Goal: Transaction & Acquisition: Obtain resource

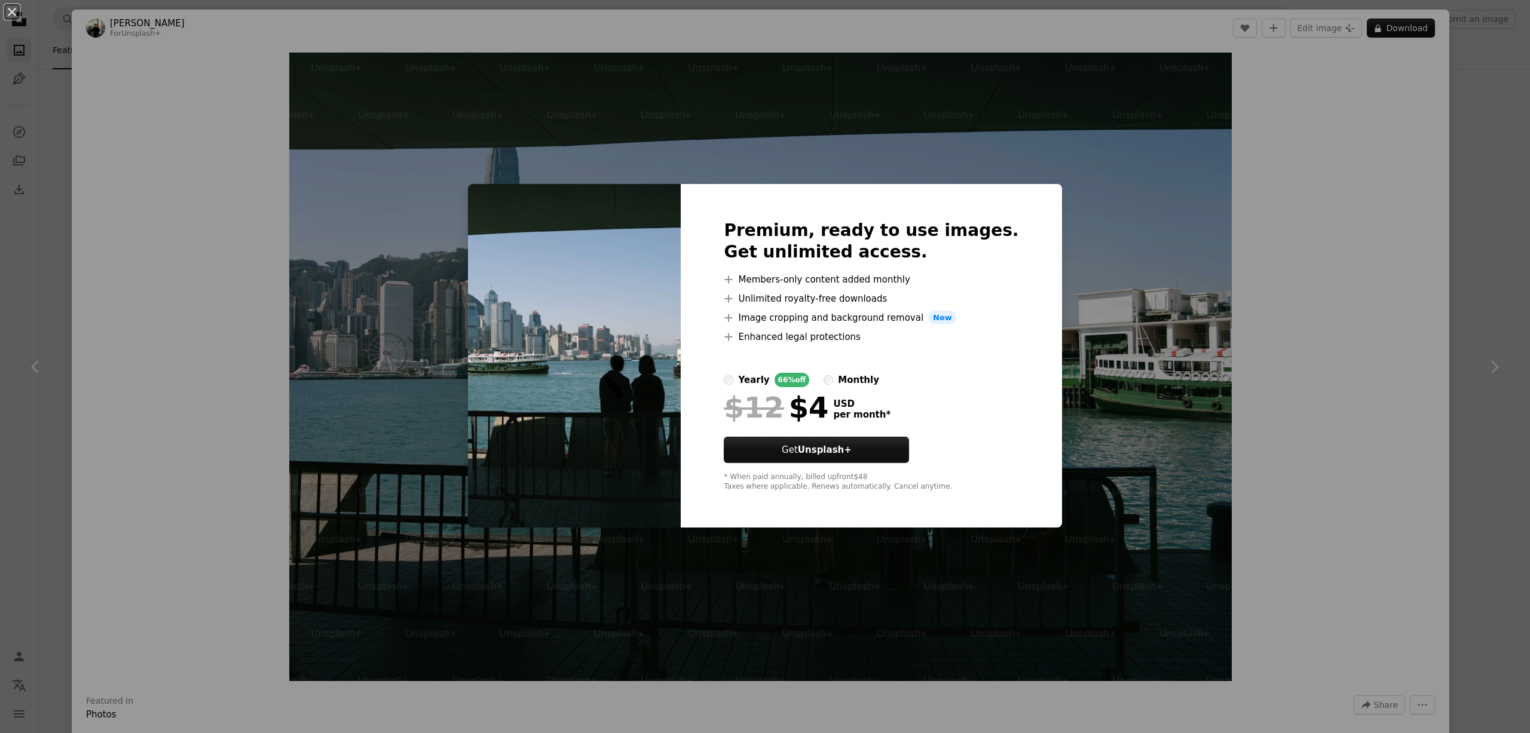
scroll to position [4842, 0]
click at [882, 454] on button "Get Unsplash+" at bounding box center [816, 450] width 185 height 26
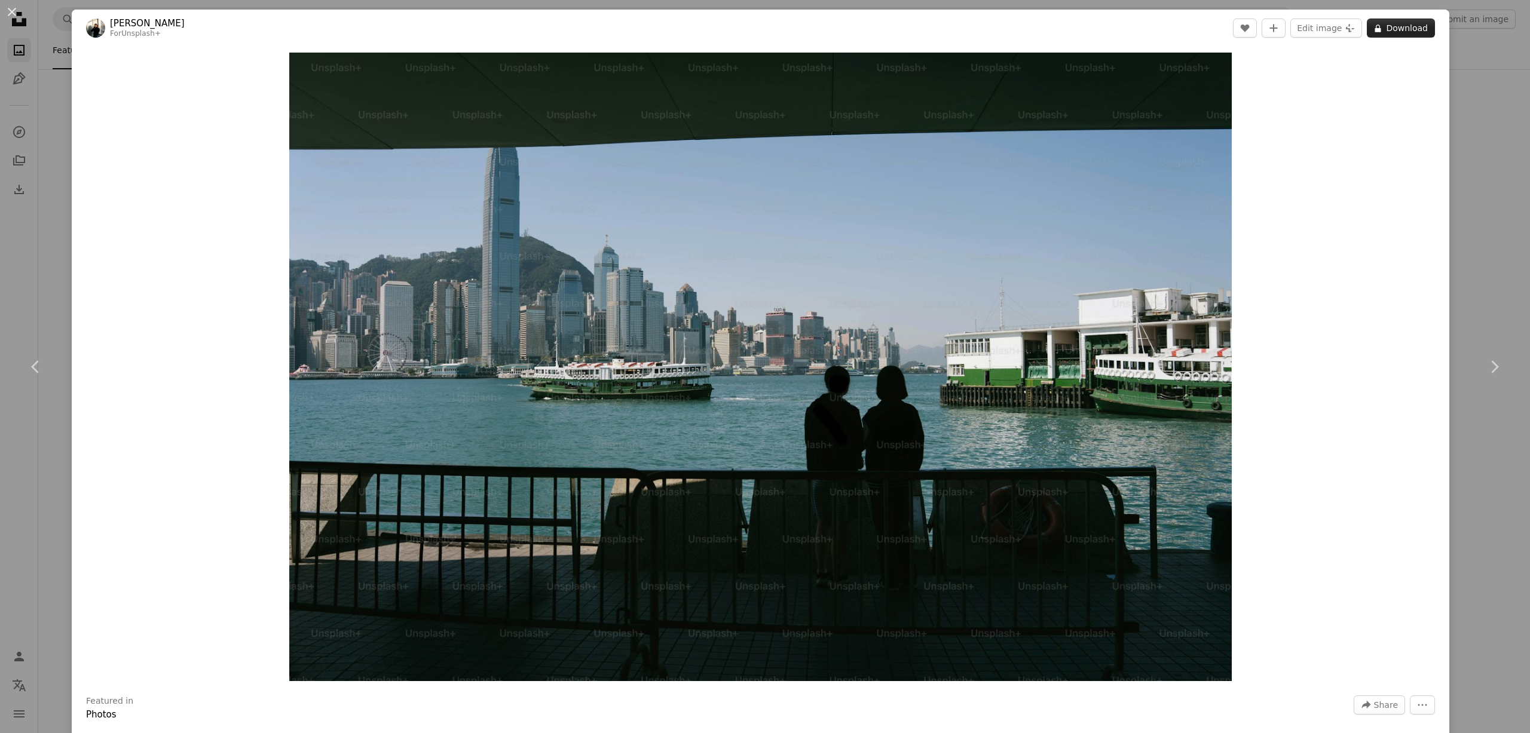
click at [1381, 30] on button "A lock Download" at bounding box center [1401, 28] width 68 height 19
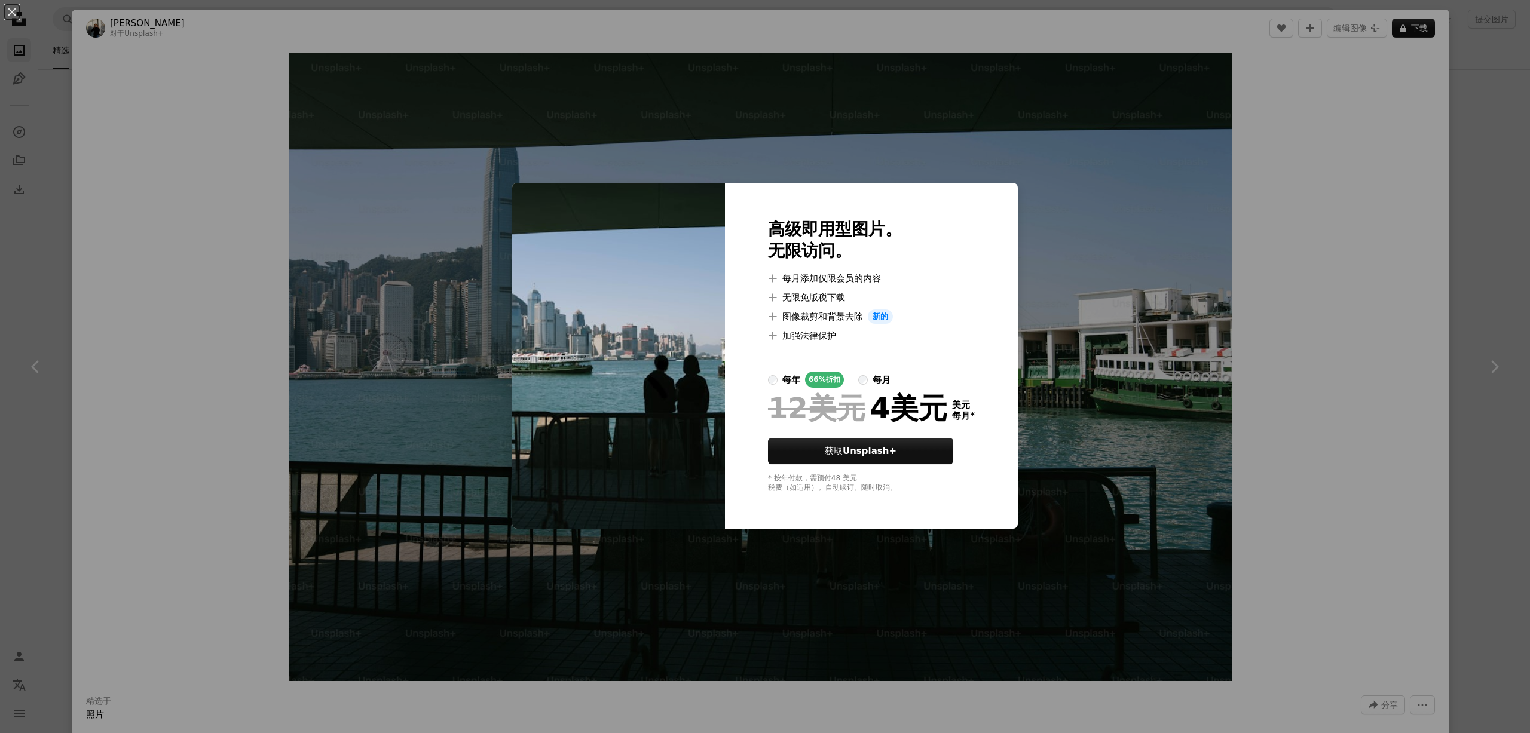
click at [1326, 273] on div "An X shape 高级即用型图片。 无限访问。 A plus sign 每月添加仅限会员的内容 A plus sign 无限免版税下载 A plus si…" at bounding box center [765, 366] width 1530 height 733
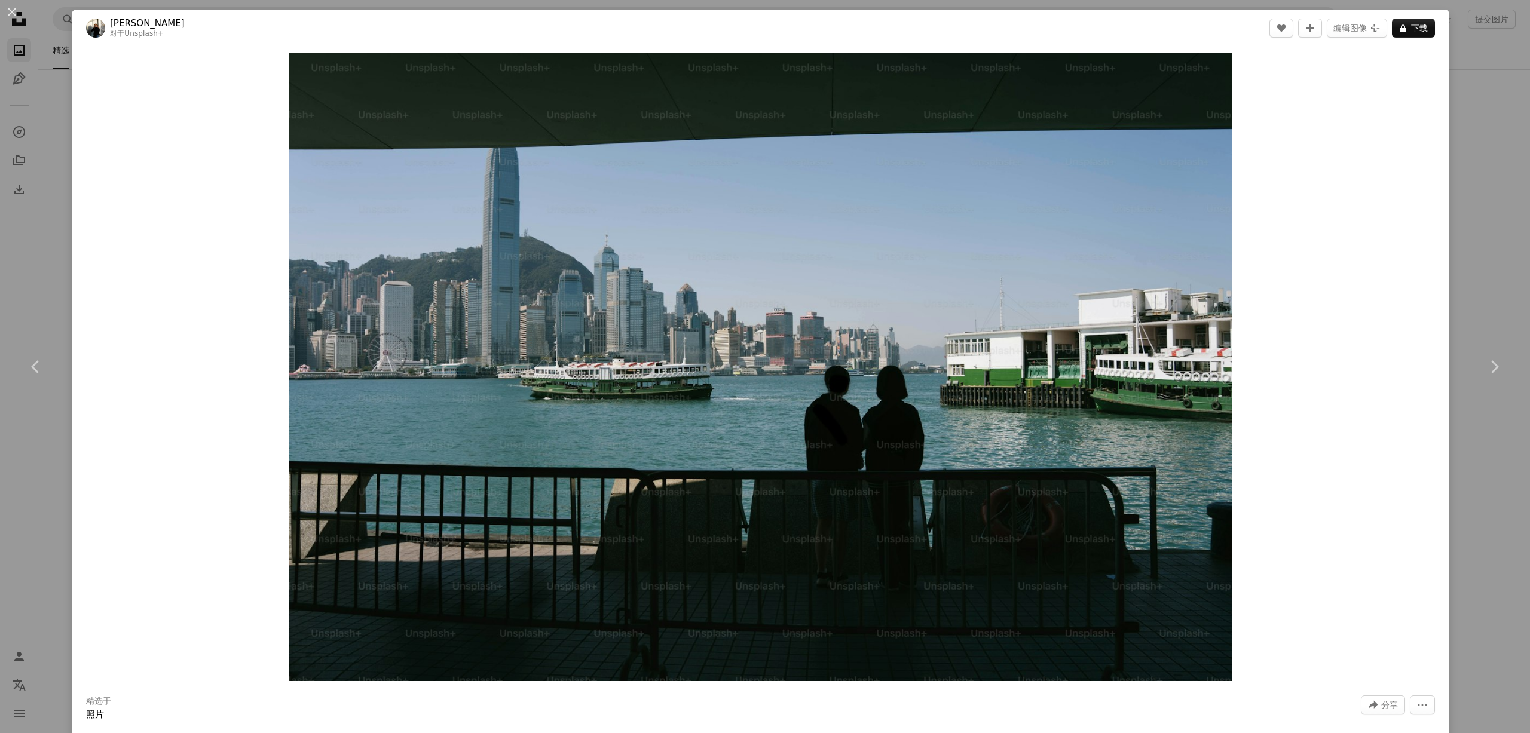
scroll to position [239, 0]
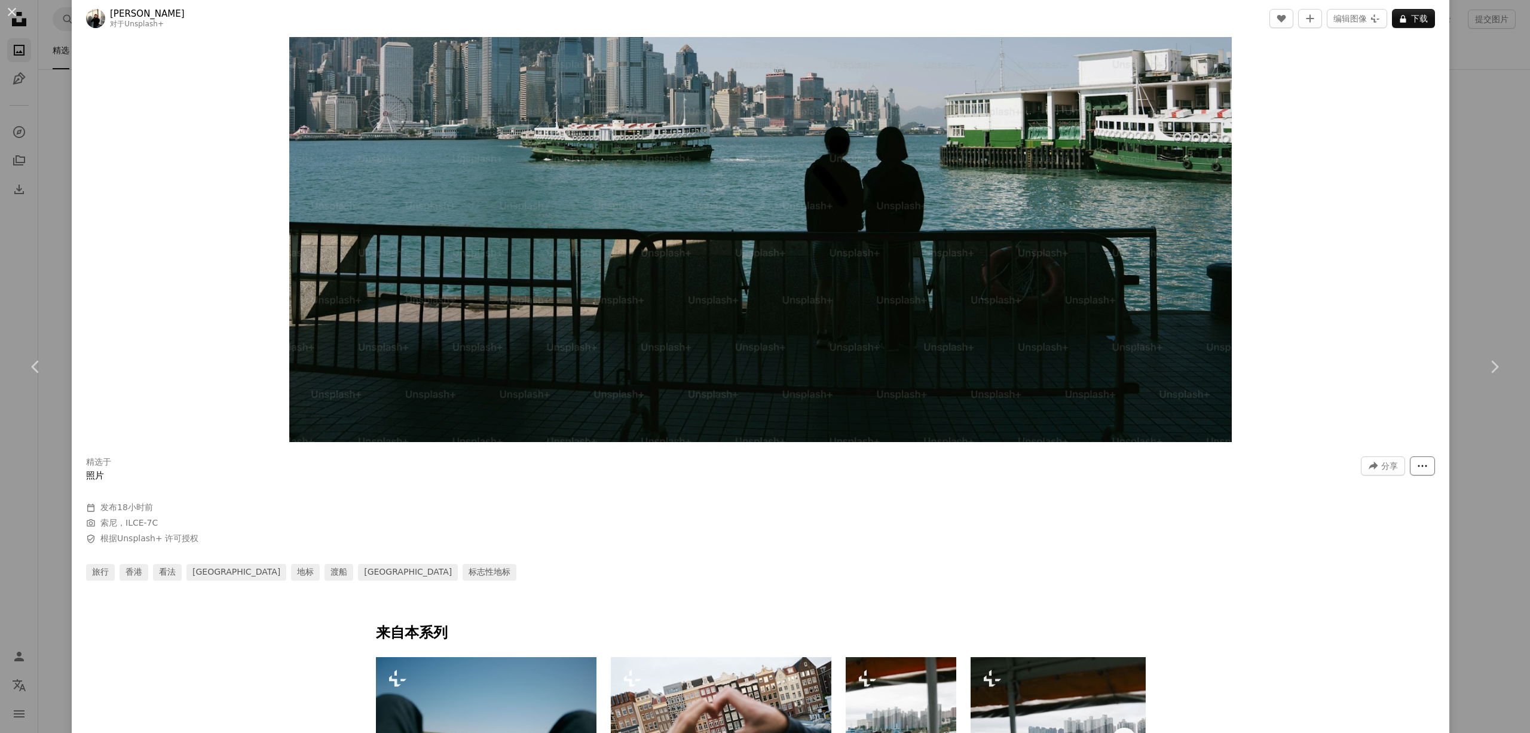
click at [1417, 464] on icon "More Actions" at bounding box center [1422, 466] width 11 height 11
click at [633, 583] on dialog "An X shape Chevron left Chevron right [PERSON_NAME] 对于 Unsplash+ A heart A plus…" at bounding box center [765, 366] width 1530 height 733
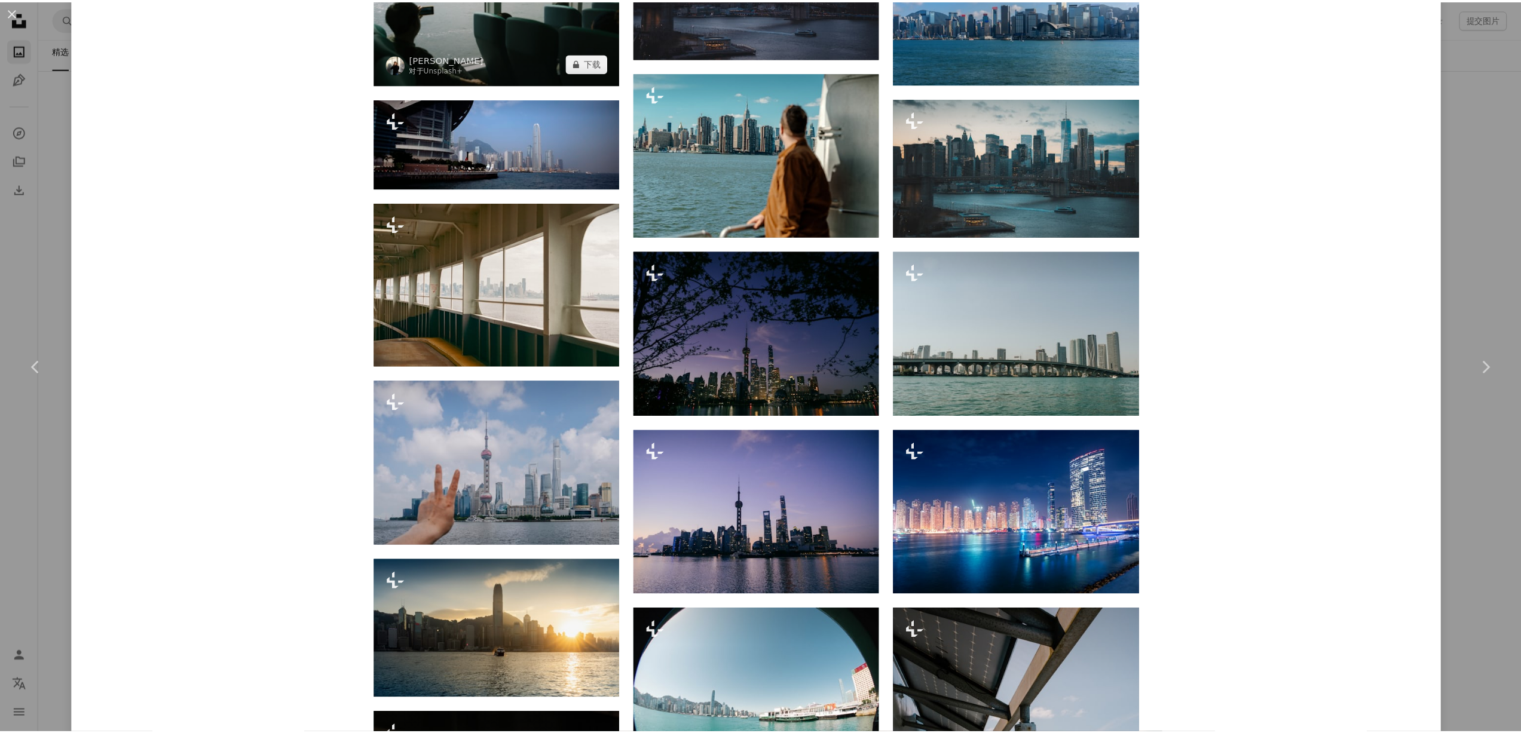
scroll to position [1255, 0]
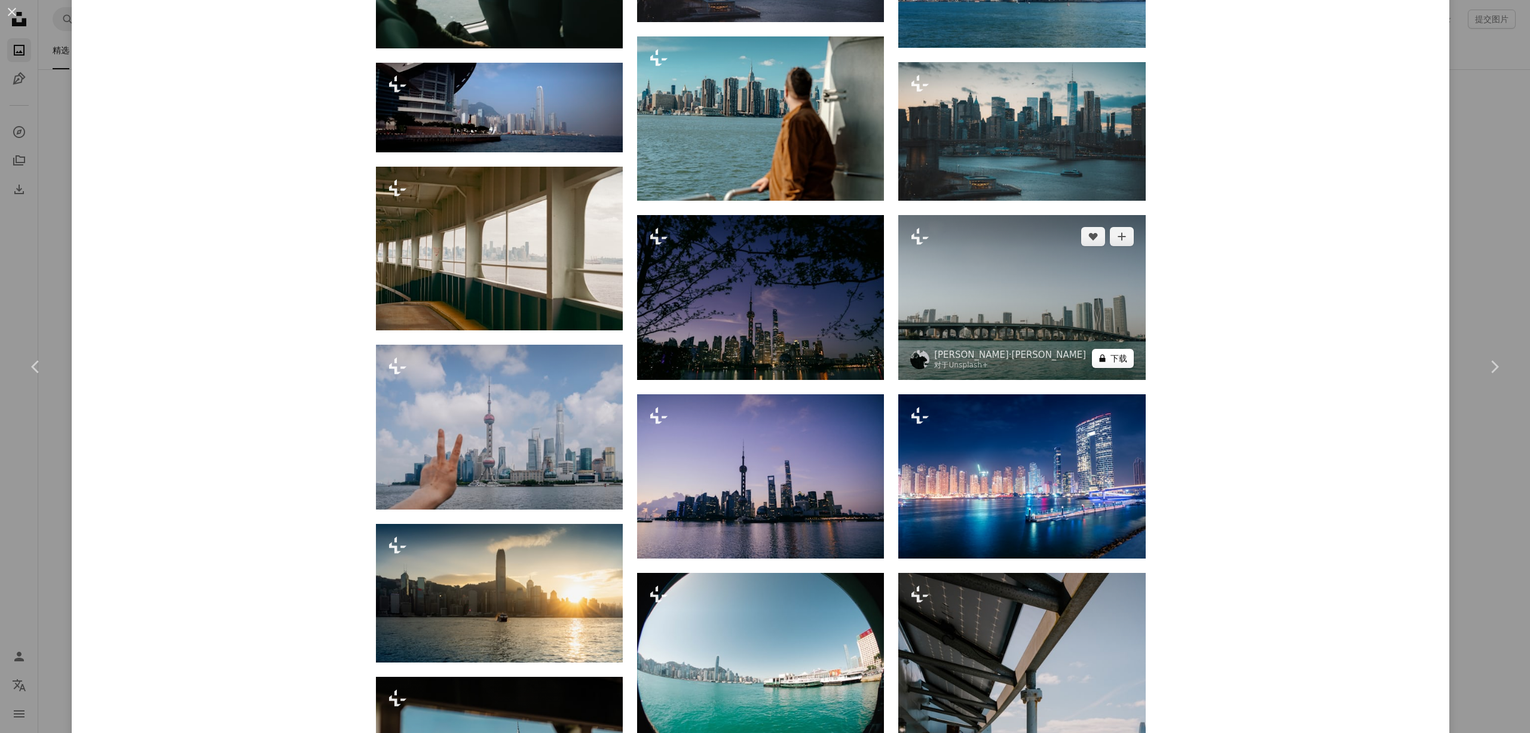
click at [1111, 360] on font "下载" at bounding box center [1119, 359] width 17 height 10
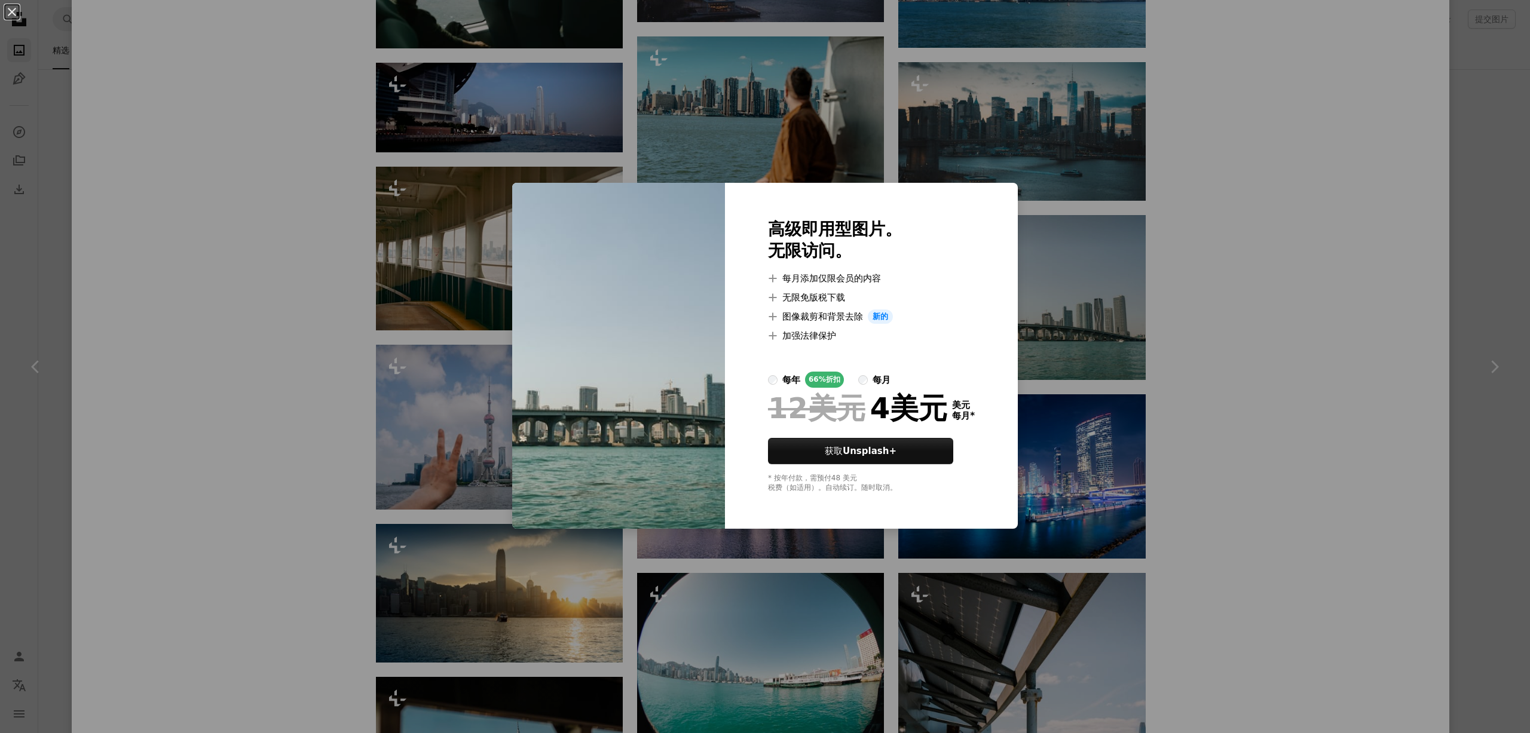
click at [1287, 228] on div "An X shape 高级即用型图片。 无限访问。 A plus sign 每月添加仅限会员的内容 A plus sign 无限免版税下载 A plus si…" at bounding box center [765, 366] width 1530 height 733
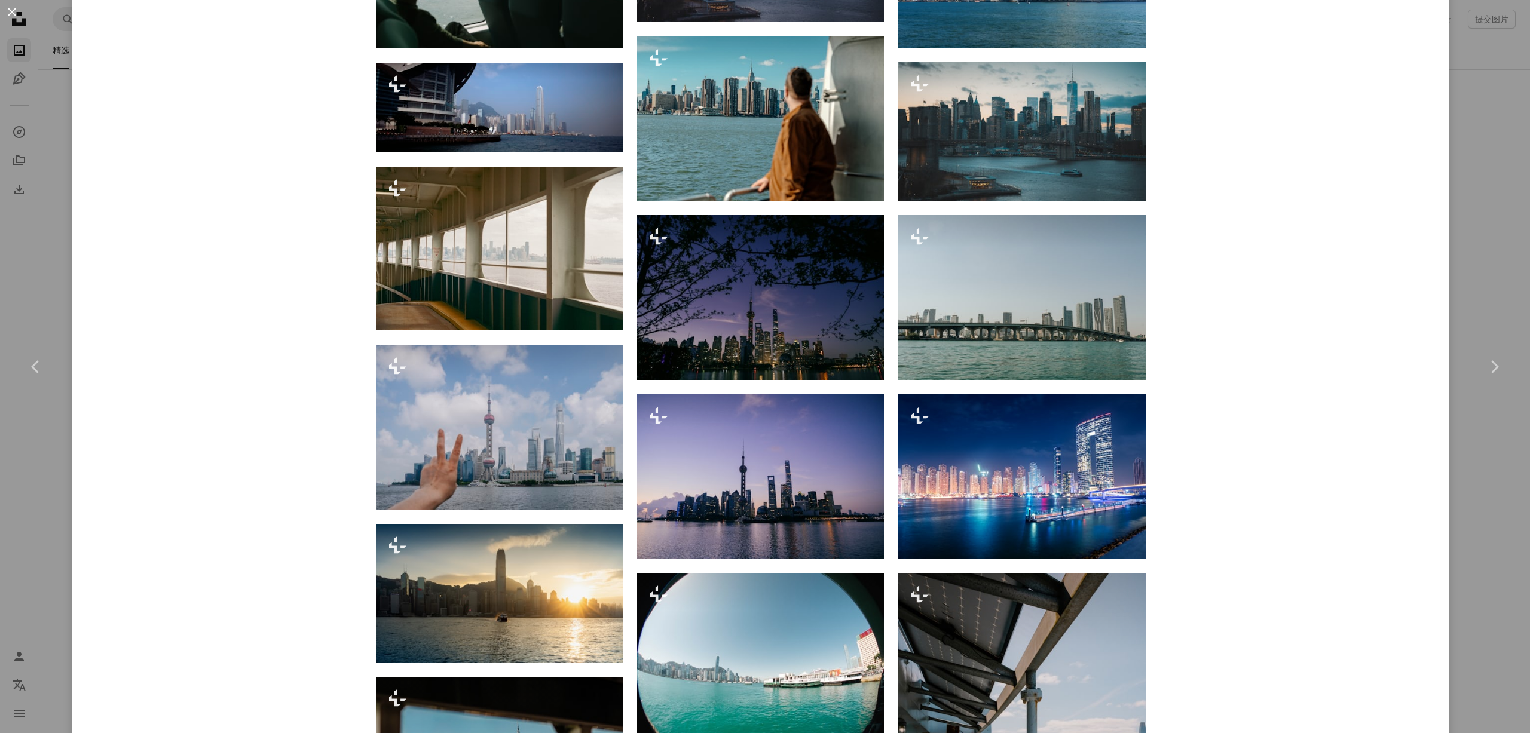
click at [13, 11] on button "An X shape" at bounding box center [12, 12] width 14 height 14
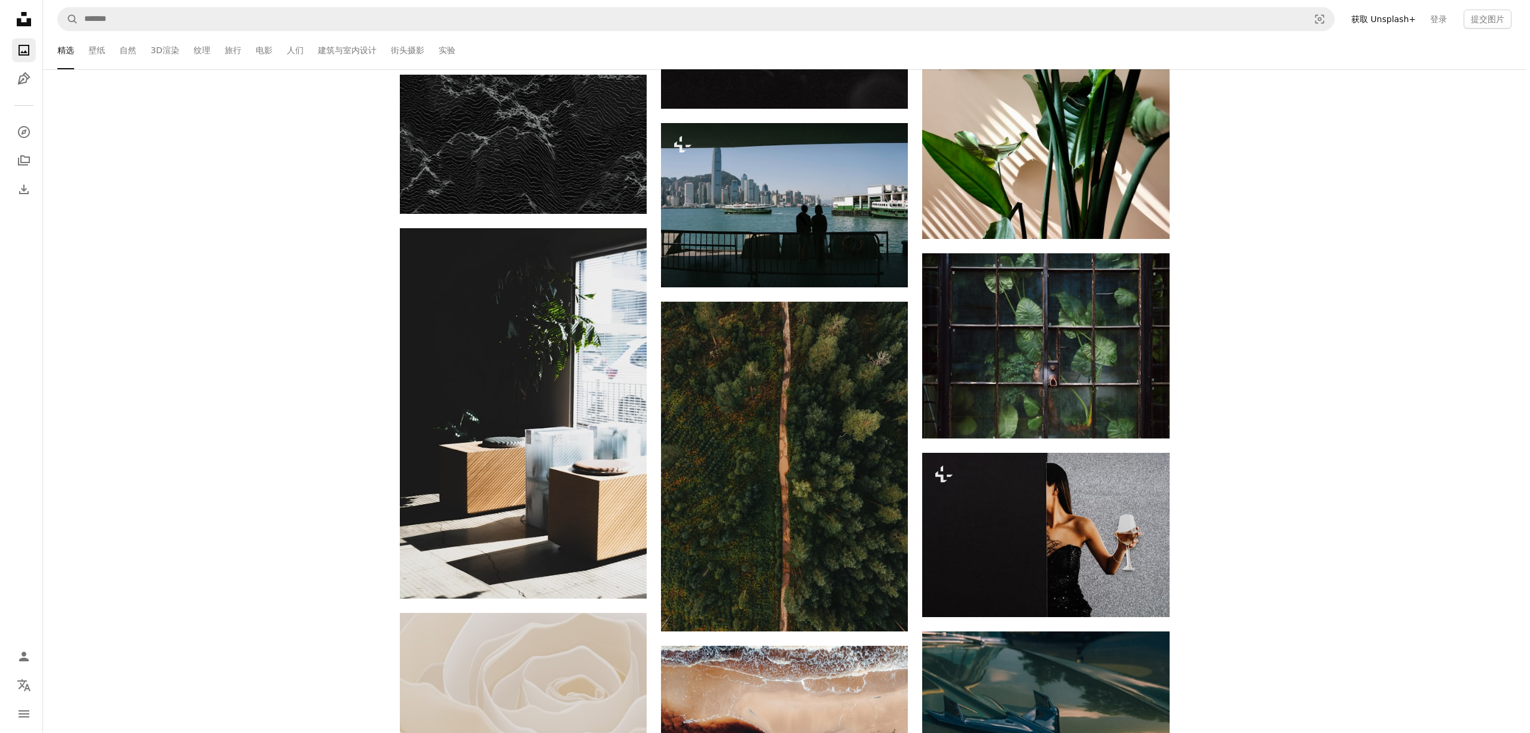
scroll to position [4902, 0]
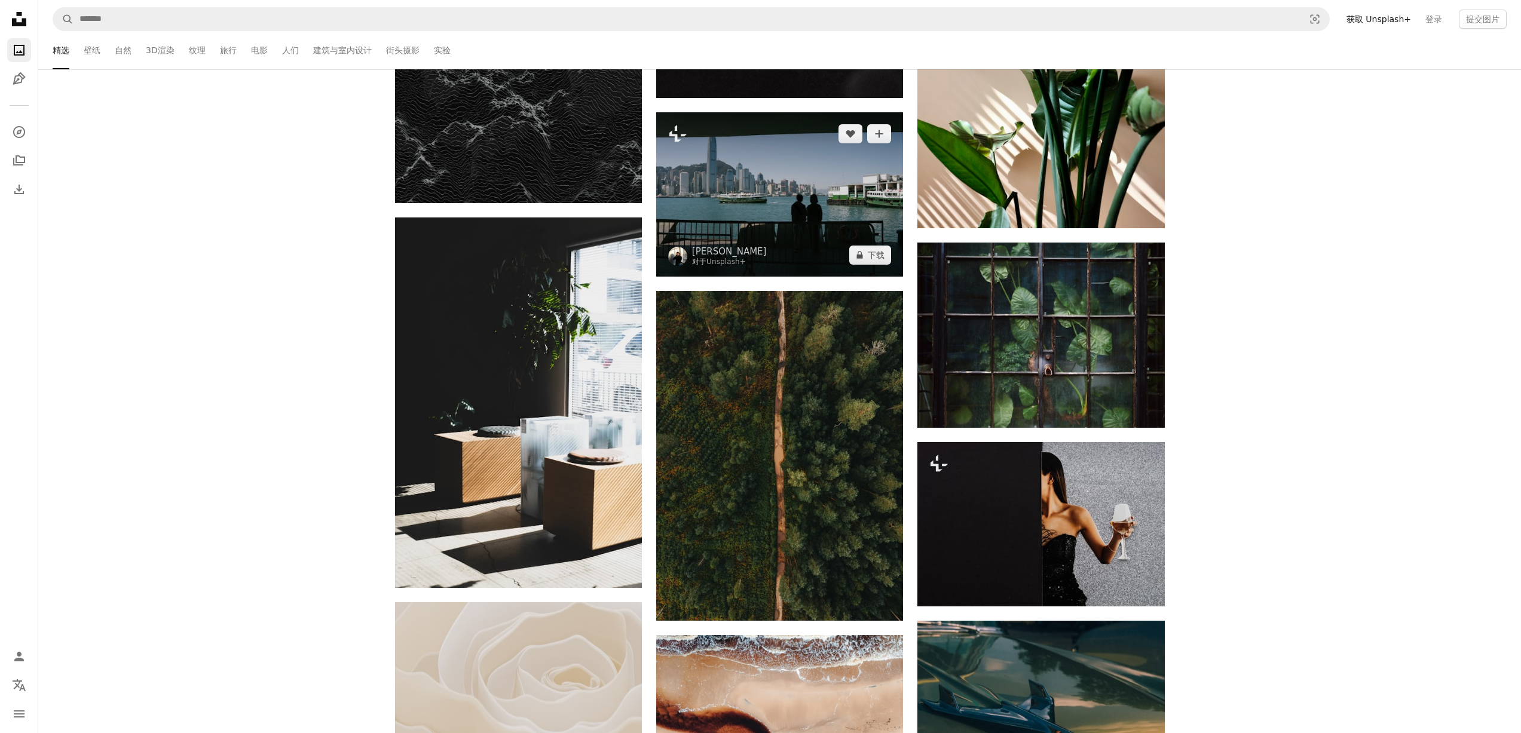
click at [769, 178] on img at bounding box center [779, 194] width 247 height 164
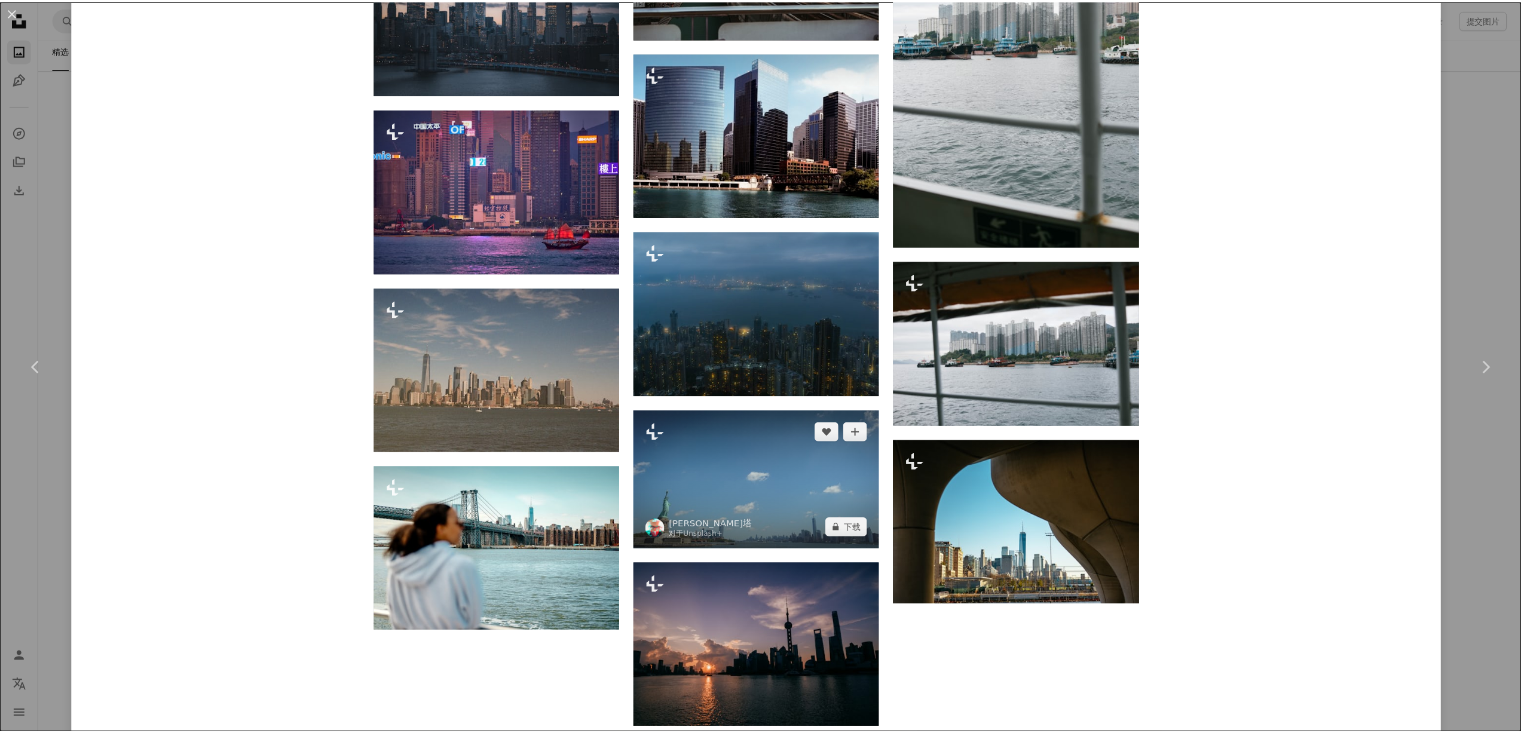
scroll to position [2391, 0]
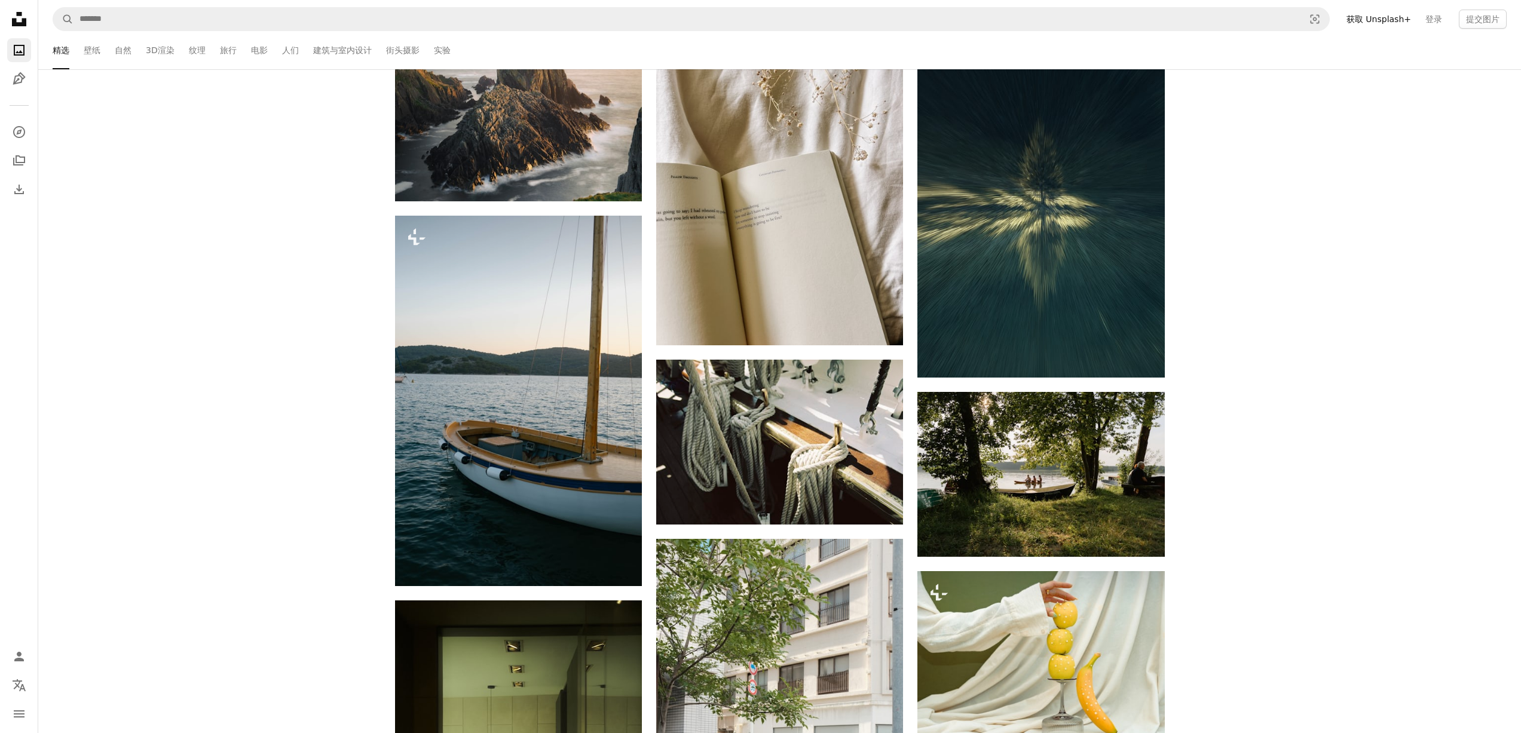
scroll to position [2570, 0]
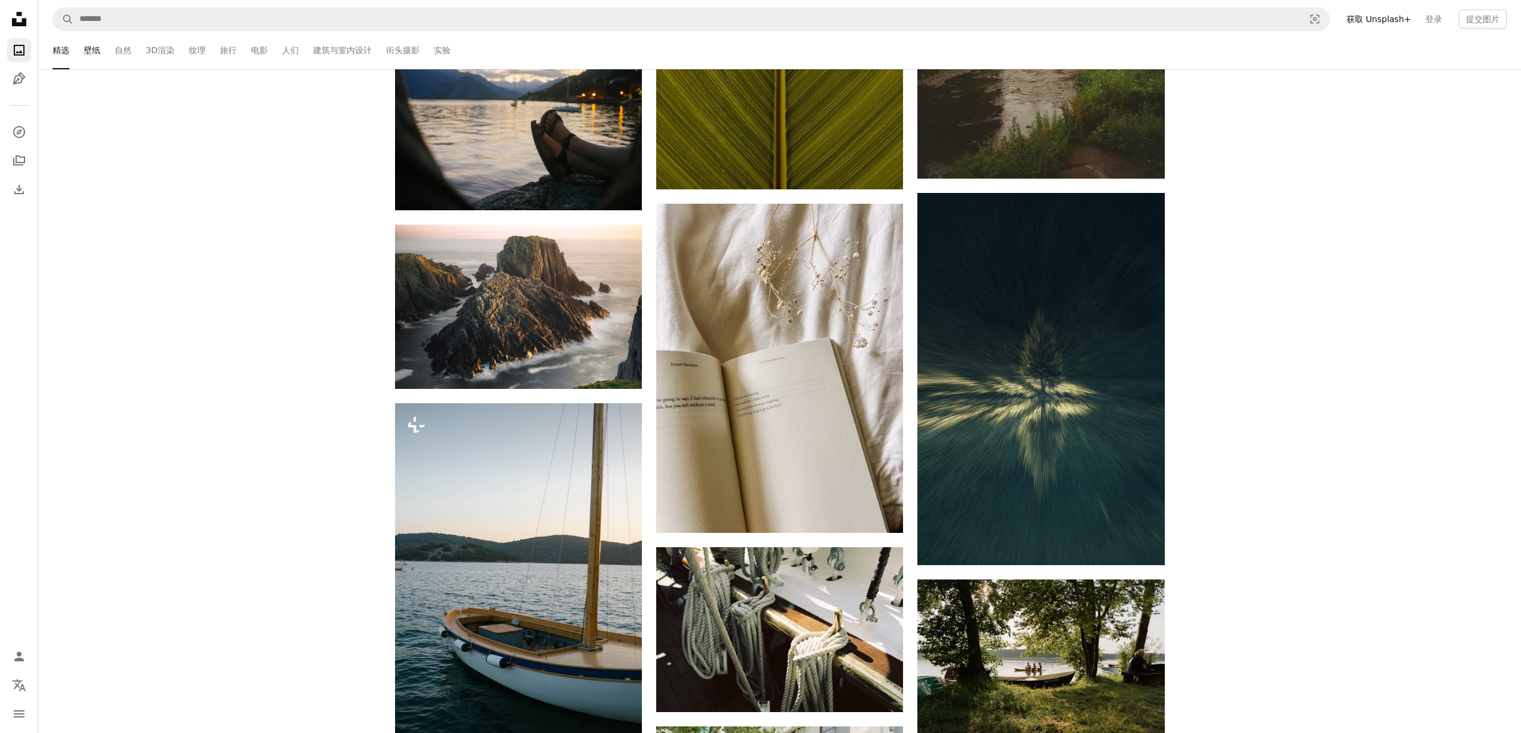
click at [86, 50] on font "壁纸" at bounding box center [92, 50] width 17 height 10
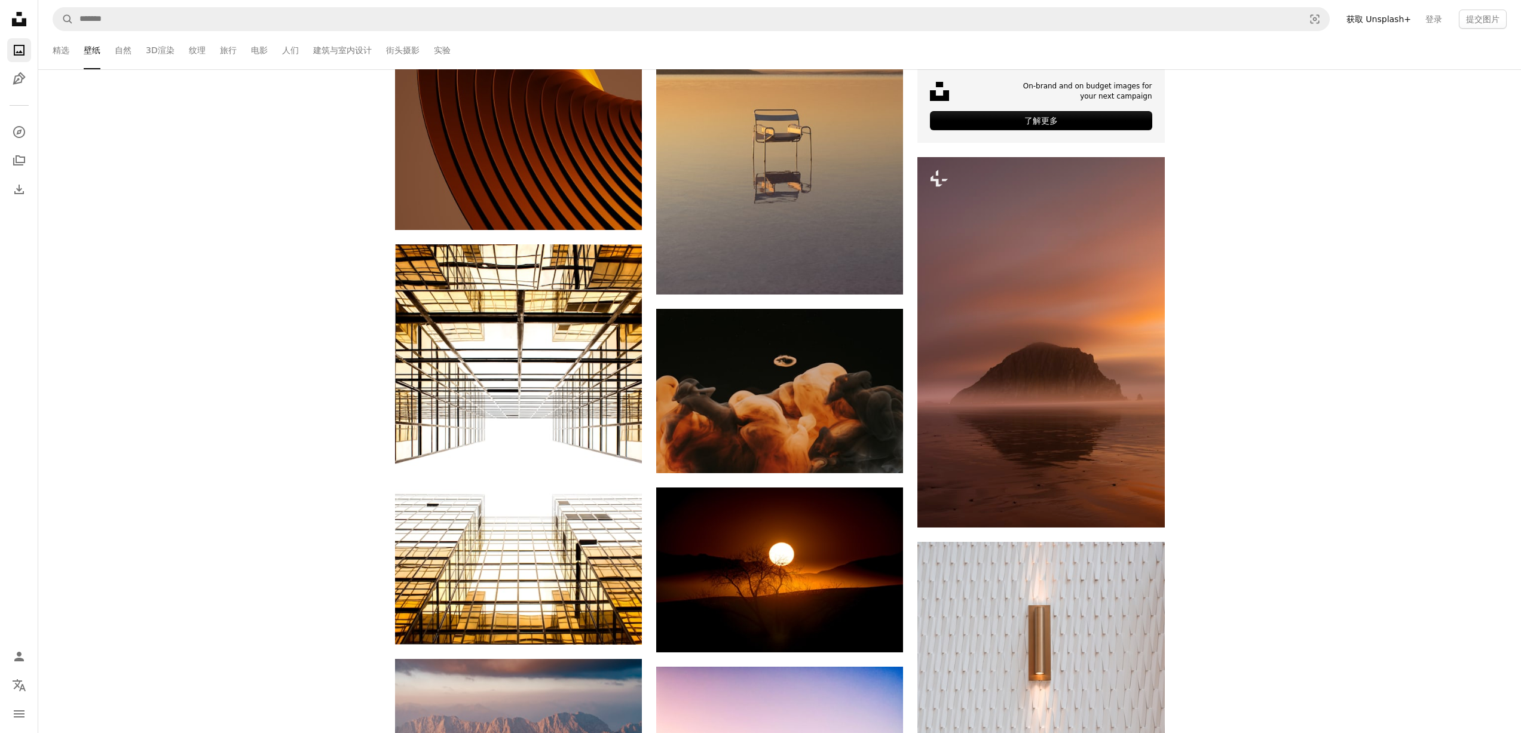
scroll to position [4483, 0]
